Goal: Information Seeking & Learning: Learn about a topic

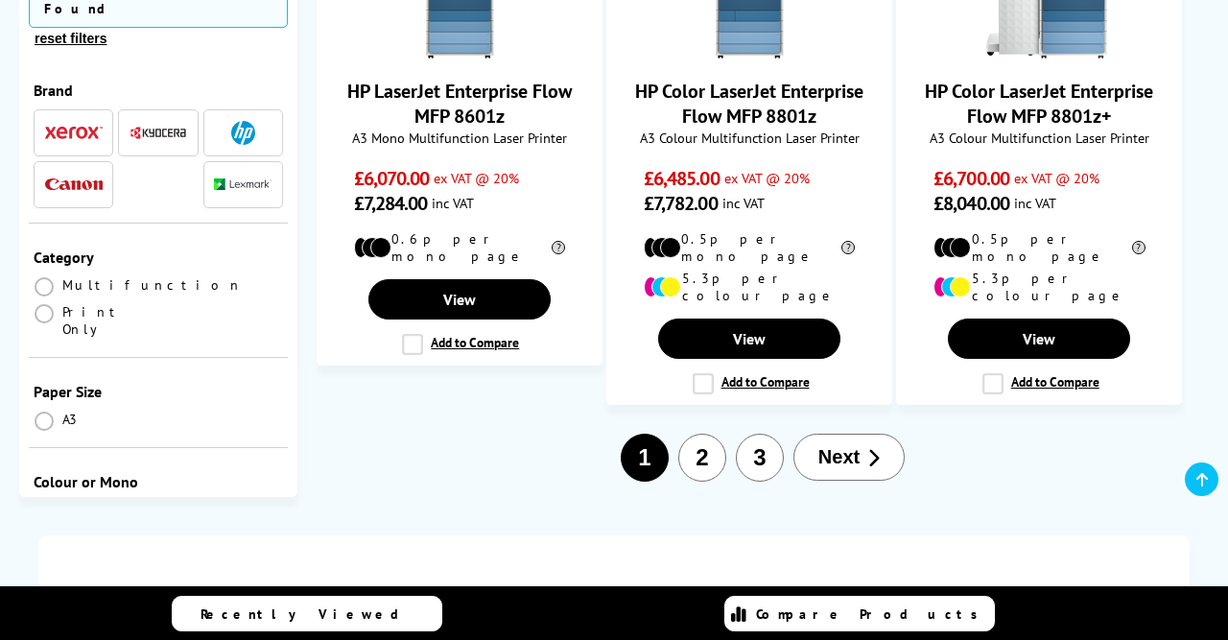
scroll to position [2741, 0]
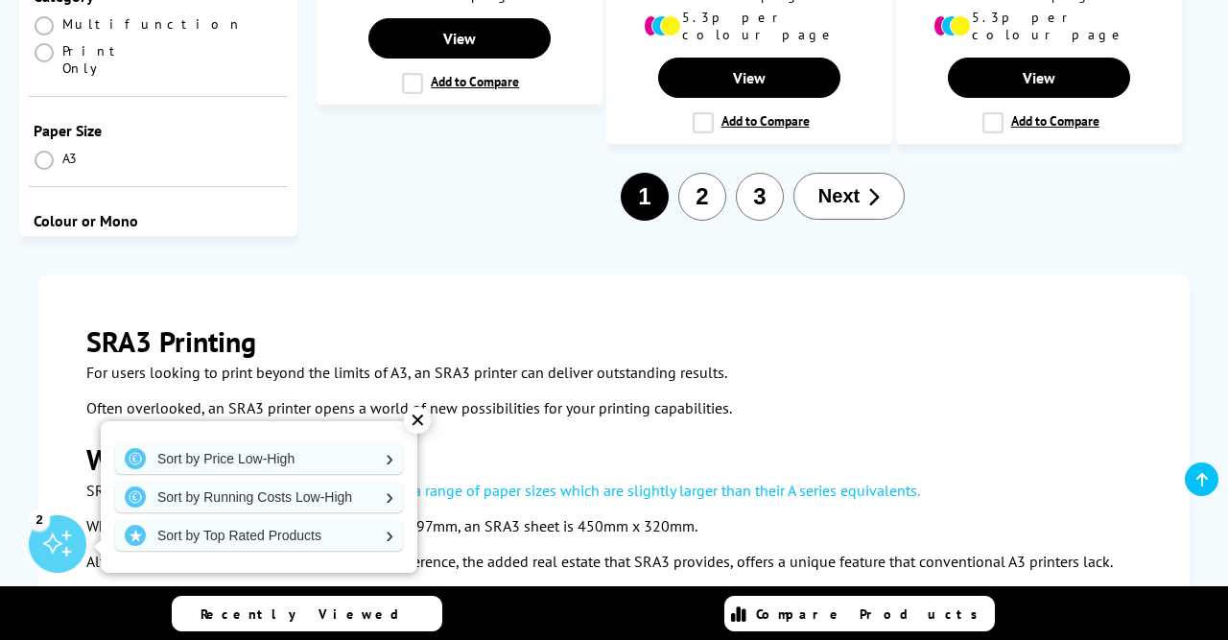
click at [898, 395] on p "Often overlooked, an SRA3 printer opens a world of new possibilities for your p…" at bounding box center [614, 408] width 1056 height 26
click at [419, 423] on div "✕" at bounding box center [417, 420] width 27 height 27
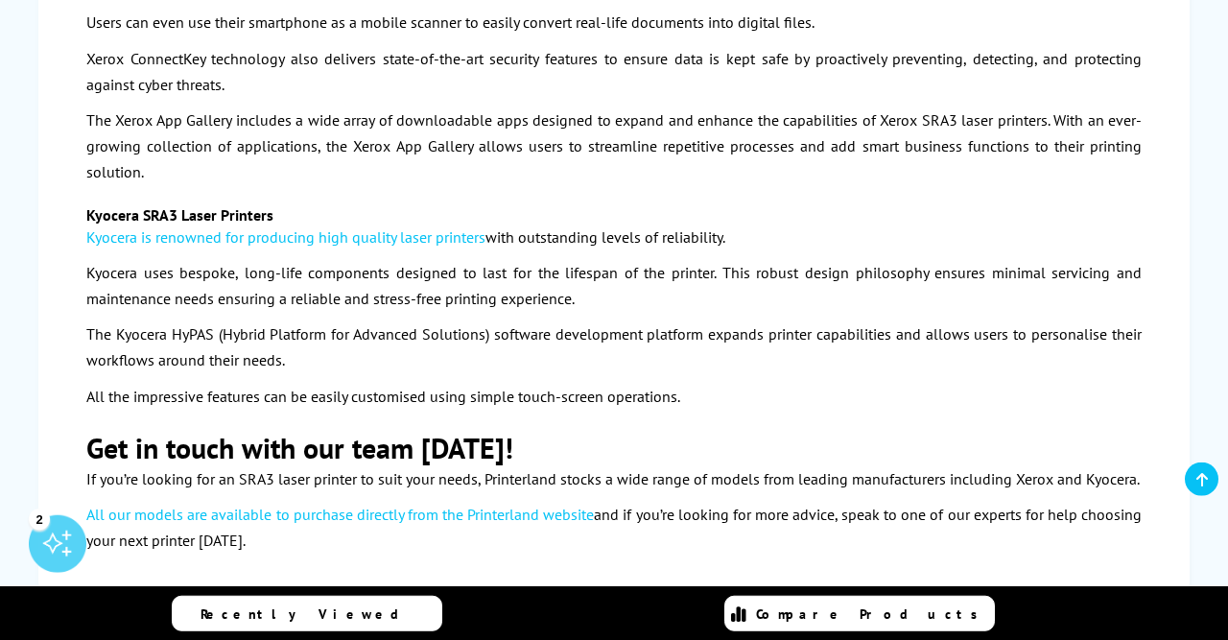
scroll to position [4568, 0]
